Goal: Transaction & Acquisition: Obtain resource

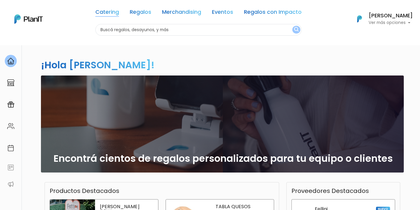
click at [115, 13] on link "Catering" at bounding box center [107, 13] width 24 height 7
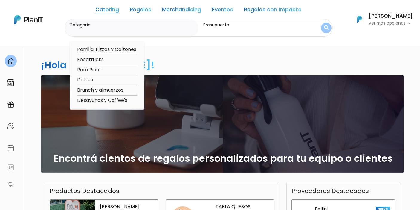
click at [98, 57] on option "Foodtrucks" at bounding box center [107, 59] width 60 height 7
type input "Foodtrucks"
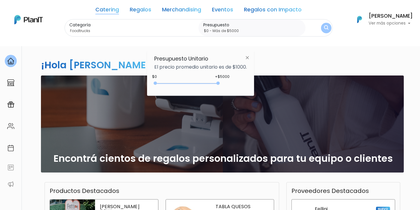
type input "$0 - Más de $5000"
drag, startPoint x: 169, startPoint y: 82, endPoint x: 236, endPoint y: 84, distance: 67.3
click at [235, 84] on div "+$5000 $0 0 : 5000 0 5000 0,5000" at bounding box center [200, 84] width 93 height 12
click at [329, 27] on img "submit" at bounding box center [326, 28] width 4 height 6
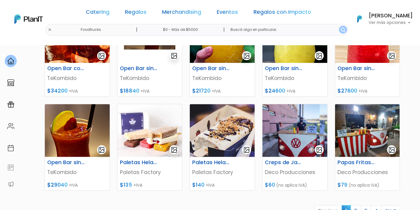
scroll to position [232, 0]
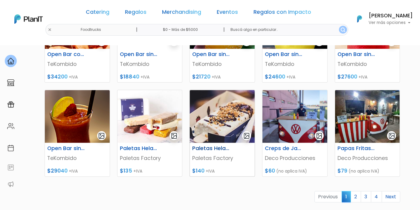
click at [235, 110] on img at bounding box center [222, 116] width 65 height 53
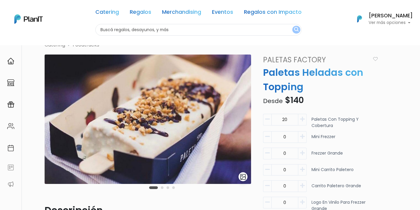
scroll to position [33, 0]
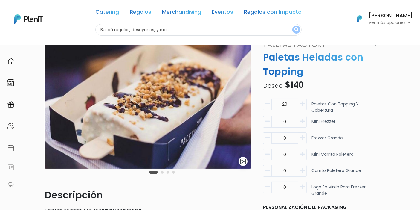
click at [304, 105] on icon "button" at bounding box center [302, 103] width 4 height 5
click at [293, 105] on input "24" at bounding box center [285, 104] width 27 height 12
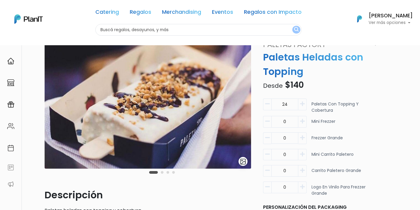
click at [293, 105] on input "24" at bounding box center [285, 104] width 27 height 12
type input "2"
type input "150"
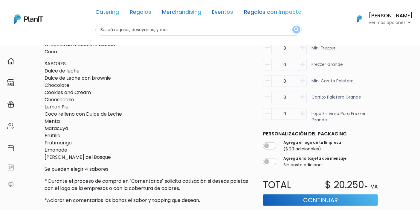
scroll to position [388, 0]
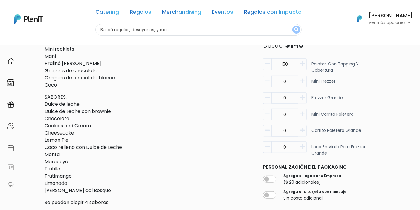
click at [295, 116] on input "0" at bounding box center [285, 115] width 27 height 12
type input "1"
drag, startPoint x: 374, startPoint y: 114, endPoint x: 375, endPoint y: 118, distance: 4.4
click at [375, 118] on div "1 Mini carrito paletero" at bounding box center [320, 117] width 115 height 16
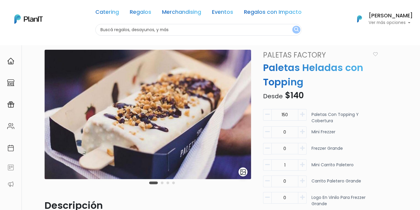
scroll to position [33, 0]
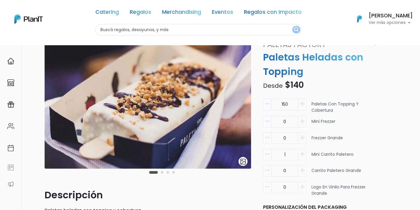
click at [185, 118] on img at bounding box center [148, 103] width 207 height 129
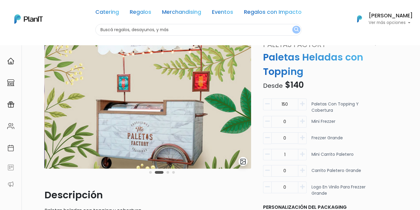
click at [212, 106] on img at bounding box center [148, 103] width 207 height 129
click at [217, 101] on img at bounding box center [148, 103] width 207 height 129
click at [243, 162] on img "submit" at bounding box center [243, 161] width 7 height 7
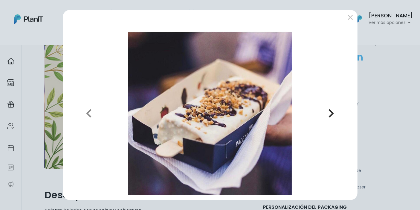
click at [330, 115] on icon "button" at bounding box center [332, 113] width 6 height 10
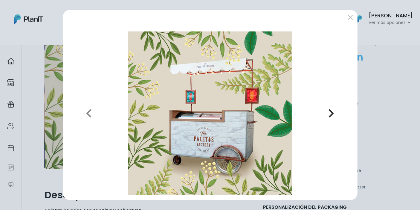
click at [330, 115] on icon "button" at bounding box center [332, 113] width 6 height 10
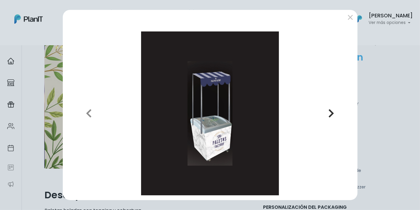
click at [330, 115] on icon "button" at bounding box center [332, 113] width 6 height 10
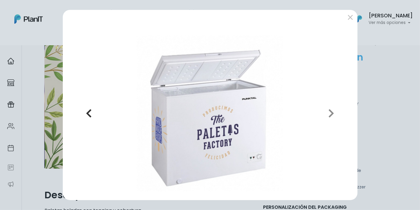
click at [95, 112] on button "Previous" at bounding box center [89, 113] width 43 height 164
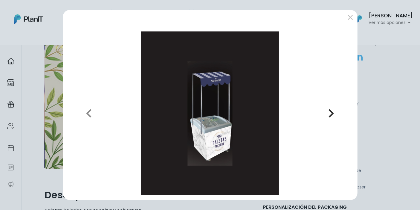
click at [331, 115] on icon "button" at bounding box center [332, 113] width 6 height 10
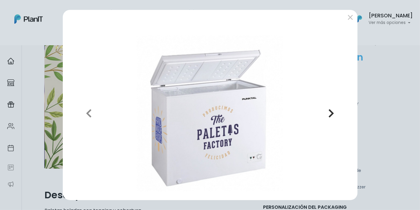
click at [331, 115] on icon "button" at bounding box center [332, 113] width 6 height 10
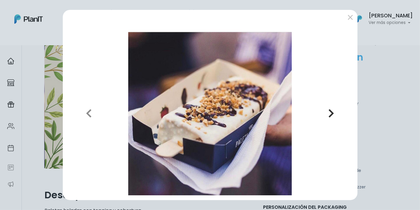
click at [331, 115] on icon "button" at bounding box center [332, 113] width 6 height 10
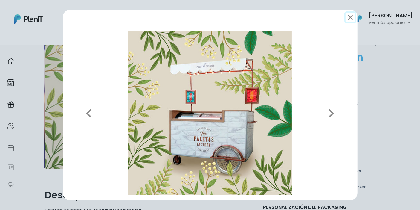
click at [349, 19] on button "submit" at bounding box center [351, 18] width 10 height 10
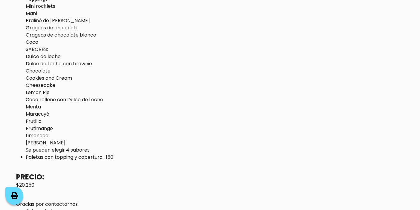
scroll to position [297, 0]
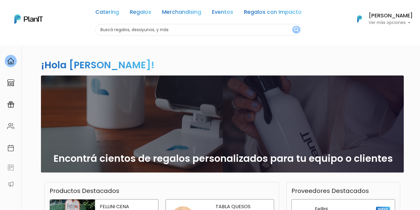
click at [108, 14] on link "Catering" at bounding box center [107, 13] width 24 height 7
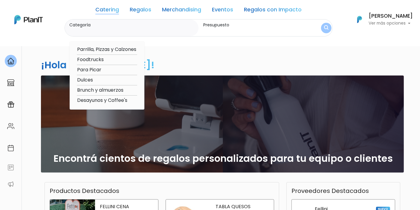
click at [102, 60] on option "Foodtrucks" at bounding box center [107, 59] width 60 height 7
type input "Foodtrucks"
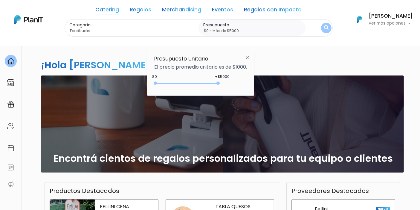
type input "$0 - Más de $5000"
drag, startPoint x: 168, startPoint y: 83, endPoint x: 257, endPoint y: 71, distance: 90.5
click at [247, 81] on div "+$5000 $0 0 : 5000 0 5000 0,5000" at bounding box center [200, 84] width 93 height 12
click at [321, 27] on button "submit" at bounding box center [326, 27] width 10 height 10
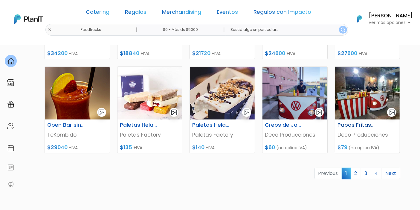
scroll to position [266, 0]
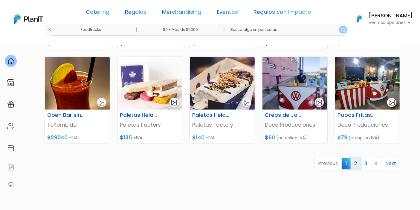
click at [358, 163] on link "2" at bounding box center [356, 163] width 10 height 11
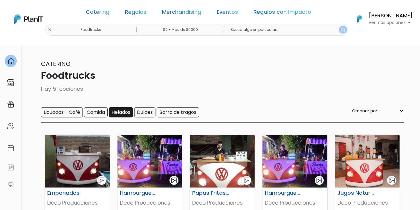
click at [124, 113] on input "Helados" at bounding box center [121, 112] width 24 height 10
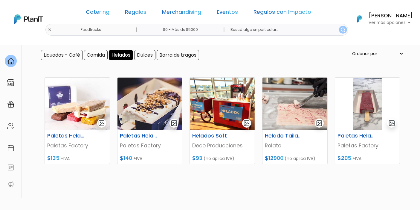
scroll to position [66, 0]
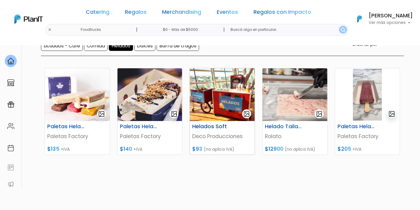
click at [218, 96] on img at bounding box center [222, 94] width 65 height 53
click at [228, 89] on img at bounding box center [222, 94] width 65 height 53
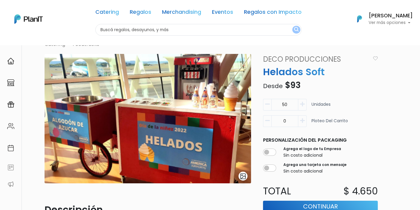
scroll to position [33, 0]
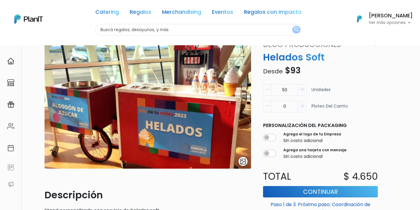
click at [300, 89] on icon "button" at bounding box center [302, 89] width 4 height 5
click at [293, 90] on input "51" at bounding box center [285, 90] width 27 height 12
type input "5"
type input "150"
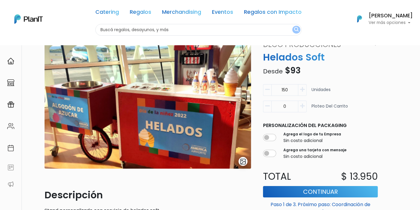
click at [348, 76] on p "Desde $93" at bounding box center [321, 70] width 122 height 13
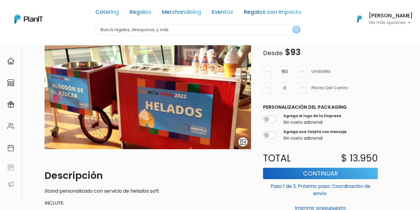
scroll to position [12, 0]
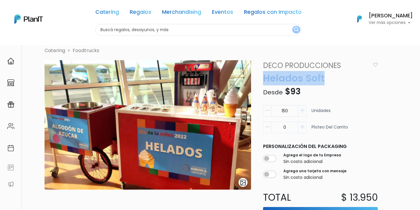
drag, startPoint x: 264, startPoint y: 78, endPoint x: 328, endPoint y: 73, distance: 64.5
click at [328, 73] on p "Helados Soft" at bounding box center [321, 78] width 122 height 14
click at [343, 92] on p "Desde $93" at bounding box center [321, 91] width 122 height 13
